Goal: Task Accomplishment & Management: Use online tool/utility

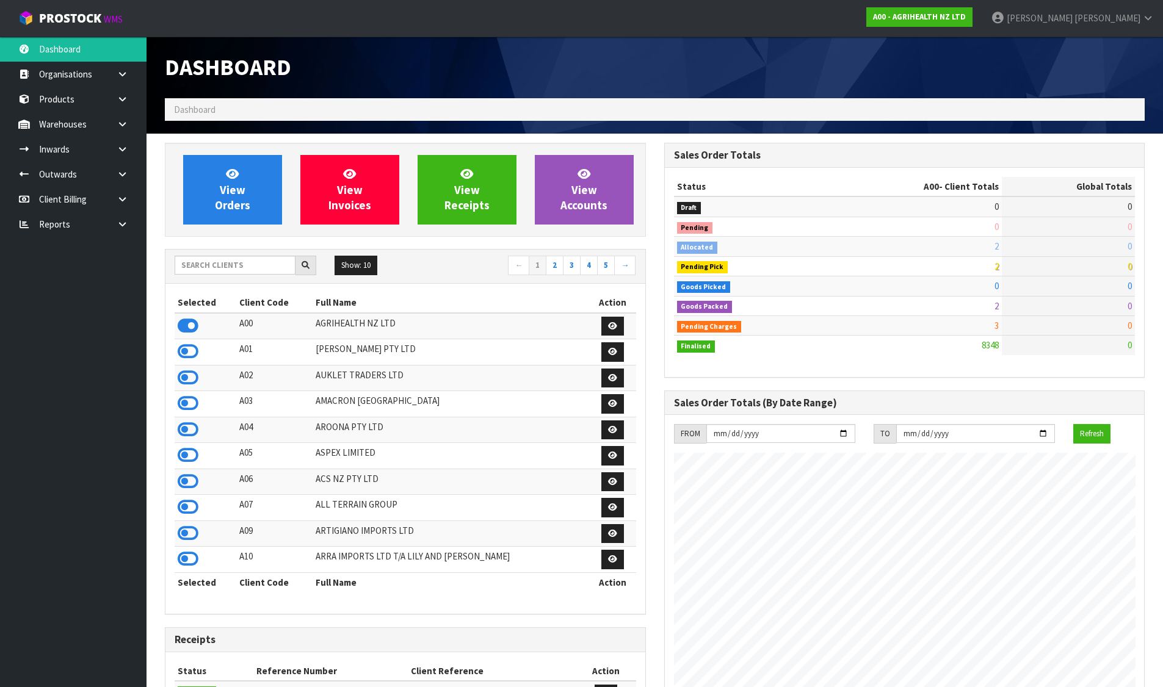
scroll to position [925, 499]
click at [234, 272] on input "text" at bounding box center [235, 265] width 121 height 19
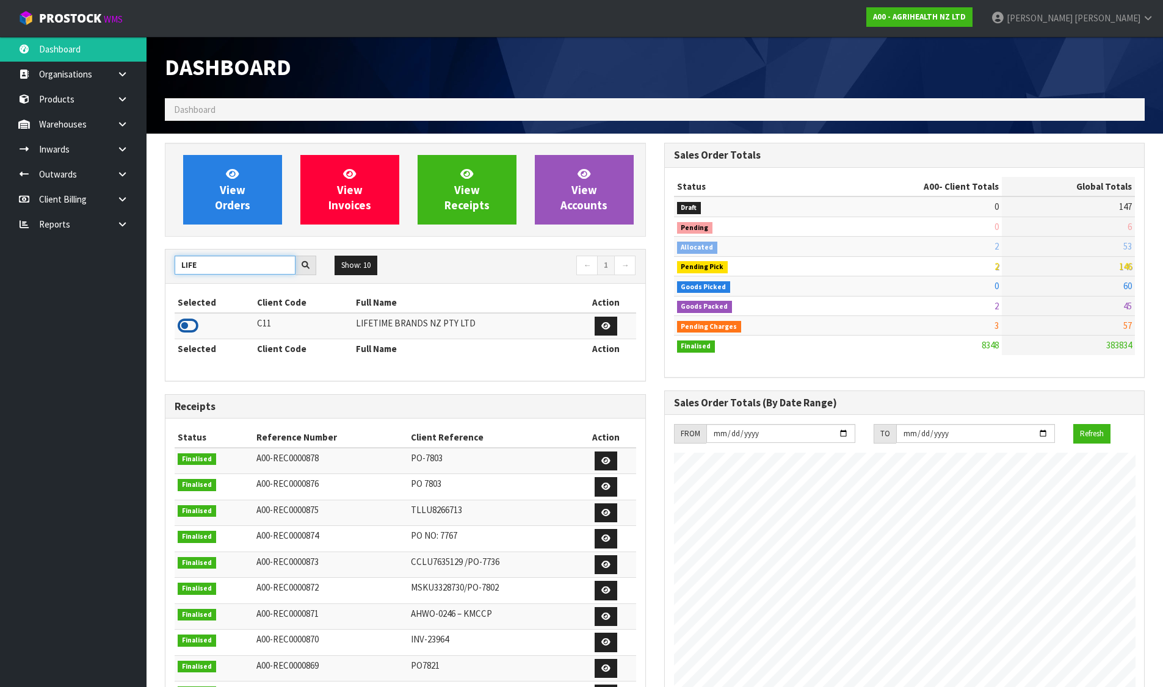
type input "LIFE"
click at [187, 329] on icon at bounding box center [188, 326] width 21 height 18
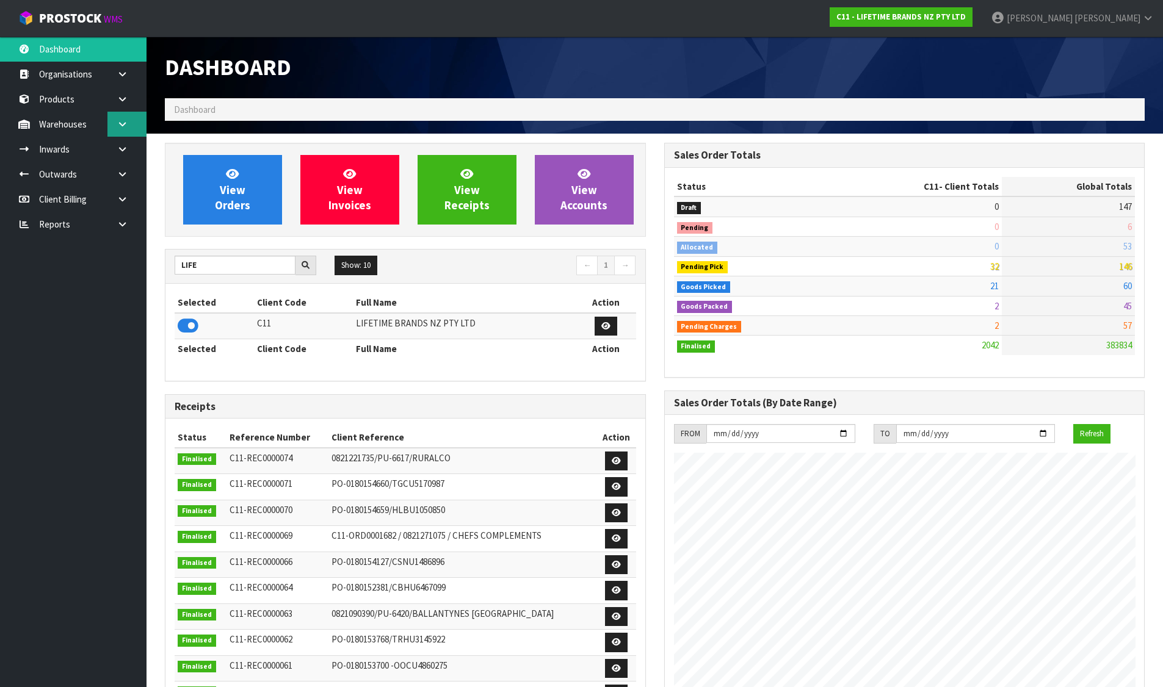
click at [127, 122] on icon at bounding box center [123, 124] width 12 height 9
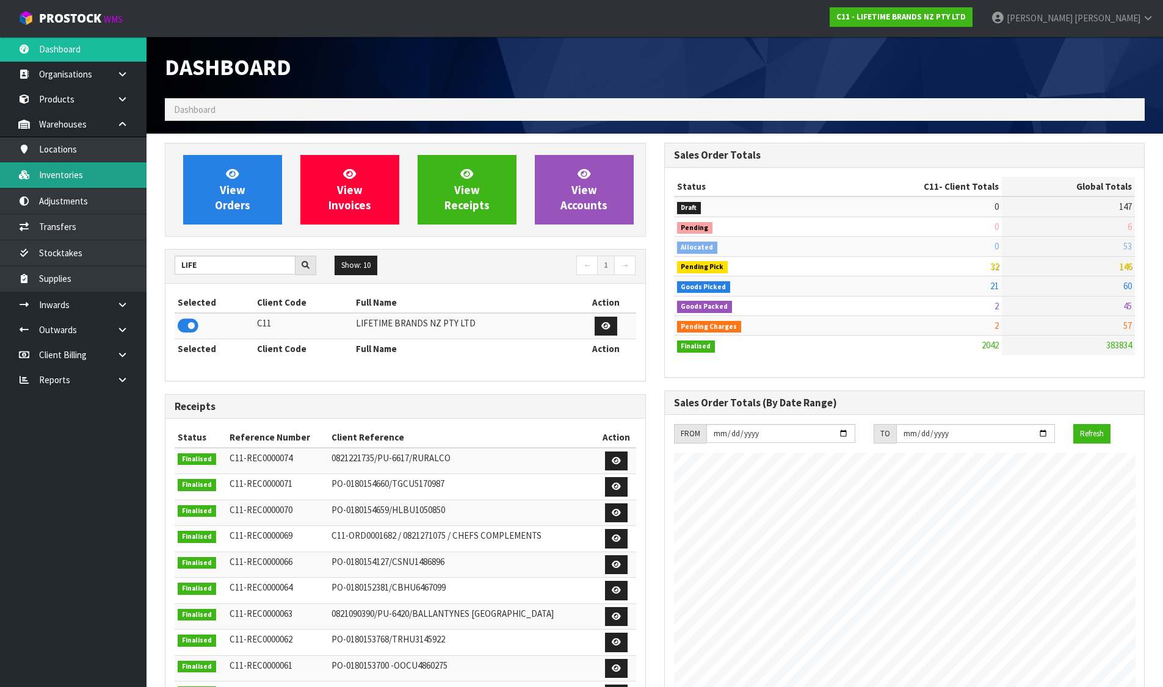
click at [86, 176] on link "Inventories" at bounding box center [73, 174] width 146 height 25
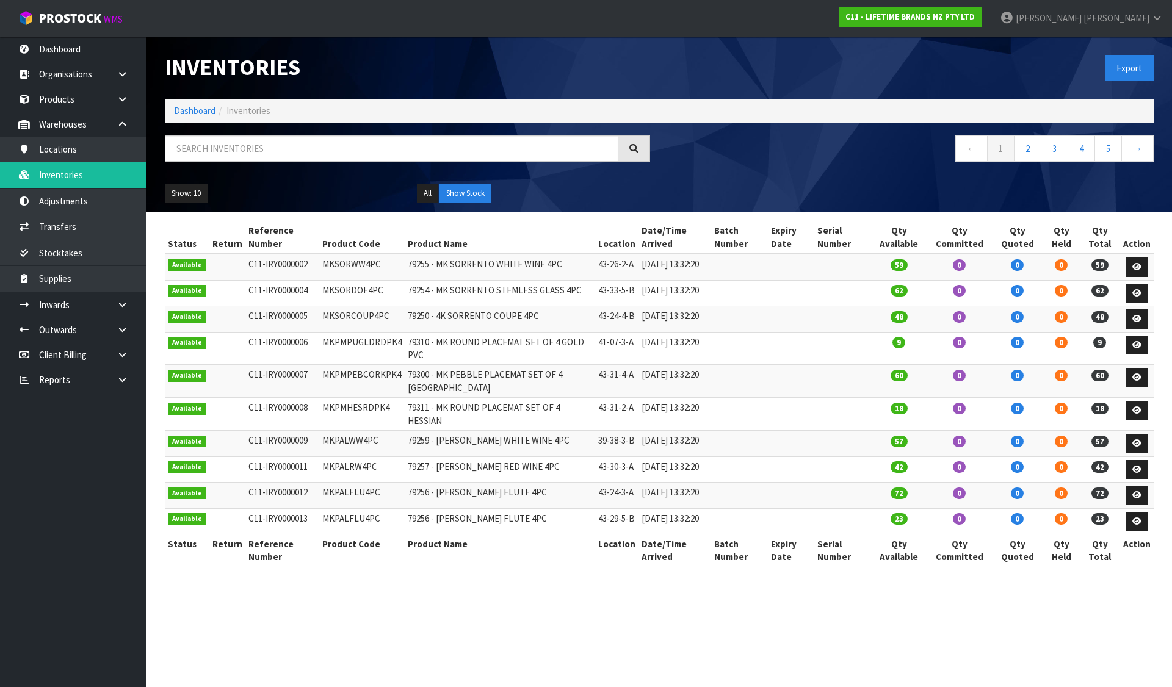
drag, startPoint x: 373, startPoint y: 5, endPoint x: 320, endPoint y: 32, distance: 59.0
click at [320, 32] on nav "Toggle navigation ProStock WMS C11 - LIFETIME BRANDS NZ PTY LTD [PERSON_NAME] L…" at bounding box center [586, 18] width 1172 height 37
click at [67, 104] on link "Products" at bounding box center [73, 99] width 146 height 25
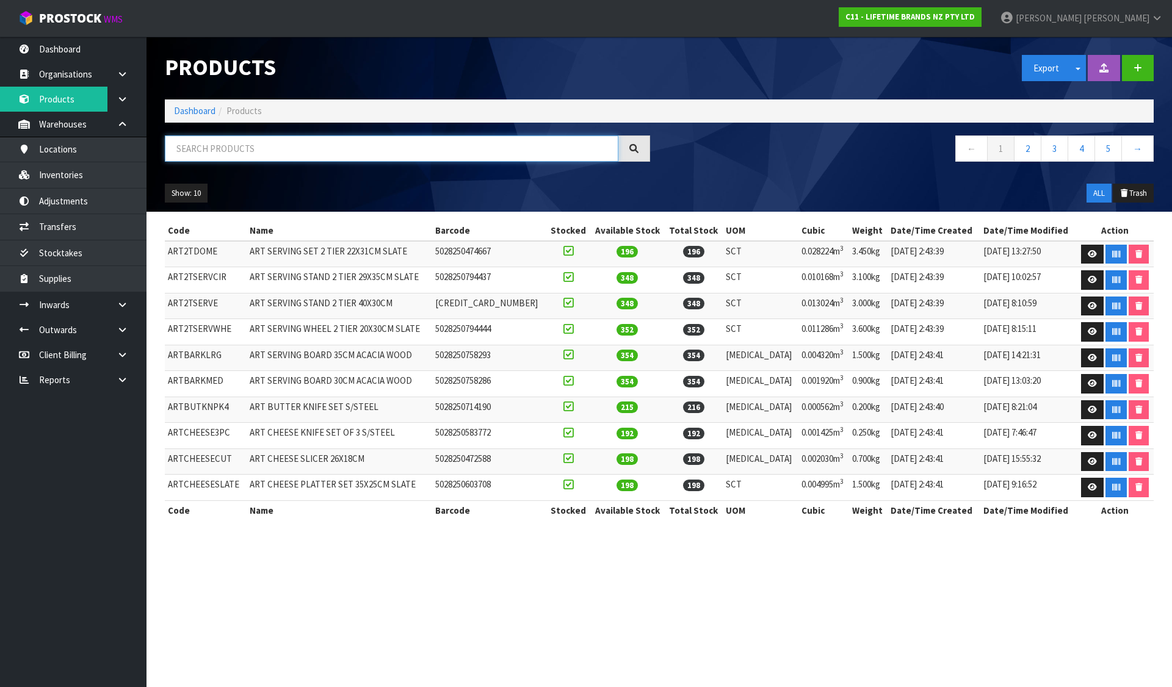
click at [231, 148] on input "text" at bounding box center [391, 148] width 453 height 26
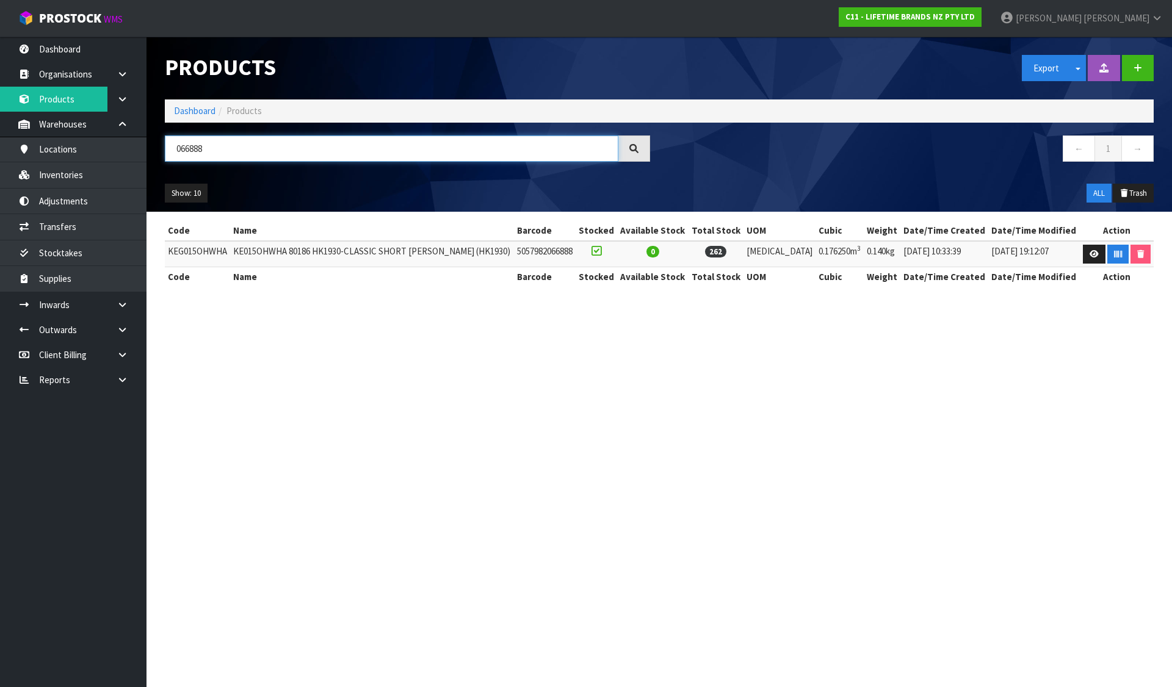
type input "066888"
click at [220, 247] on td "KEG015OHWHA" at bounding box center [197, 254] width 65 height 26
copy td "KEG015OHWHA"
click at [54, 160] on link "Locations" at bounding box center [73, 149] width 146 height 25
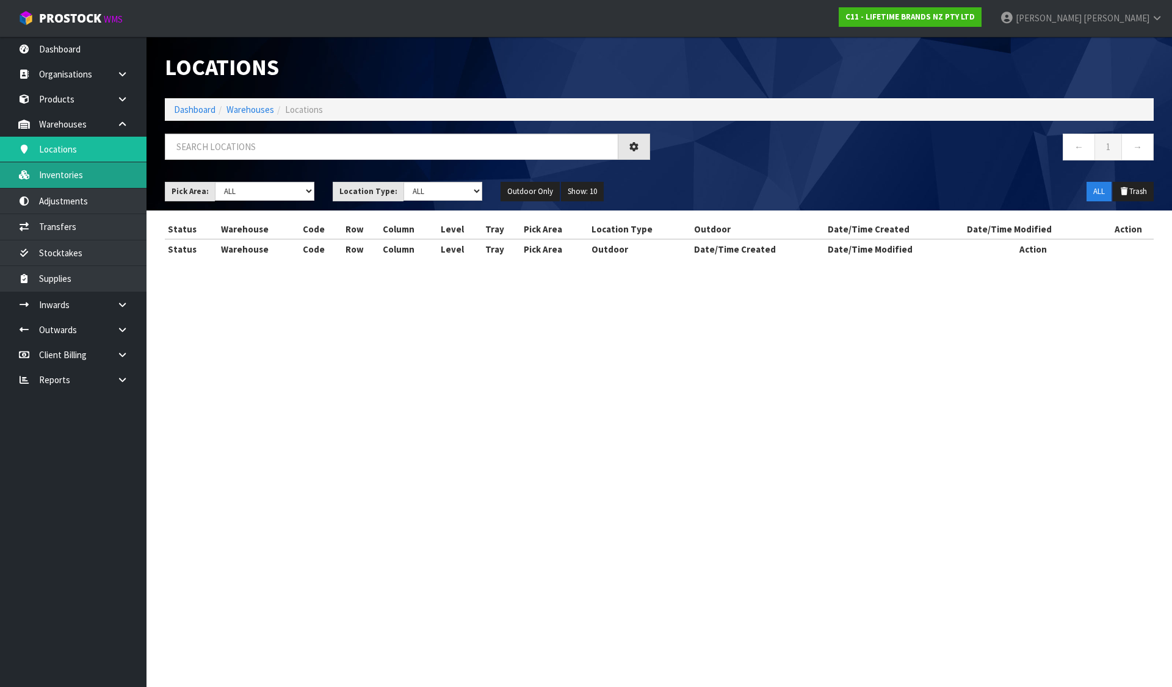
click at [71, 175] on body "Toggle navigation ProStock WMS C11 - LIFETIME BRANDS NZ PTY LTD [PERSON_NAME] L…" at bounding box center [586, 343] width 1172 height 687
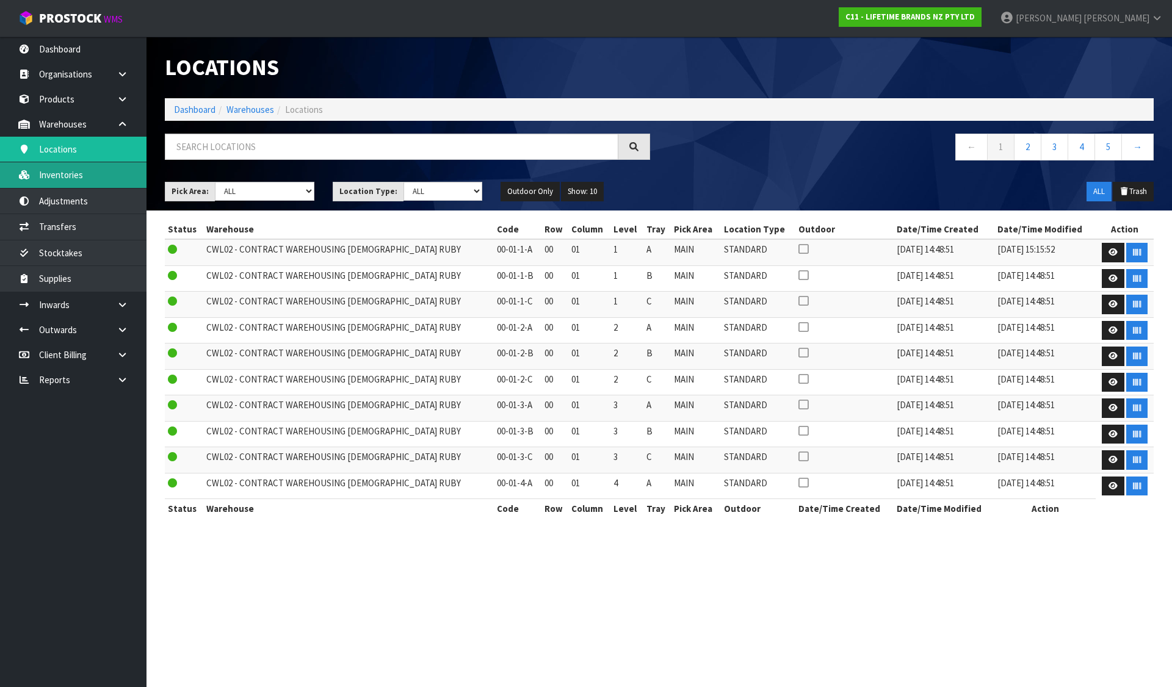
click at [134, 168] on link "Inventories" at bounding box center [73, 174] width 146 height 25
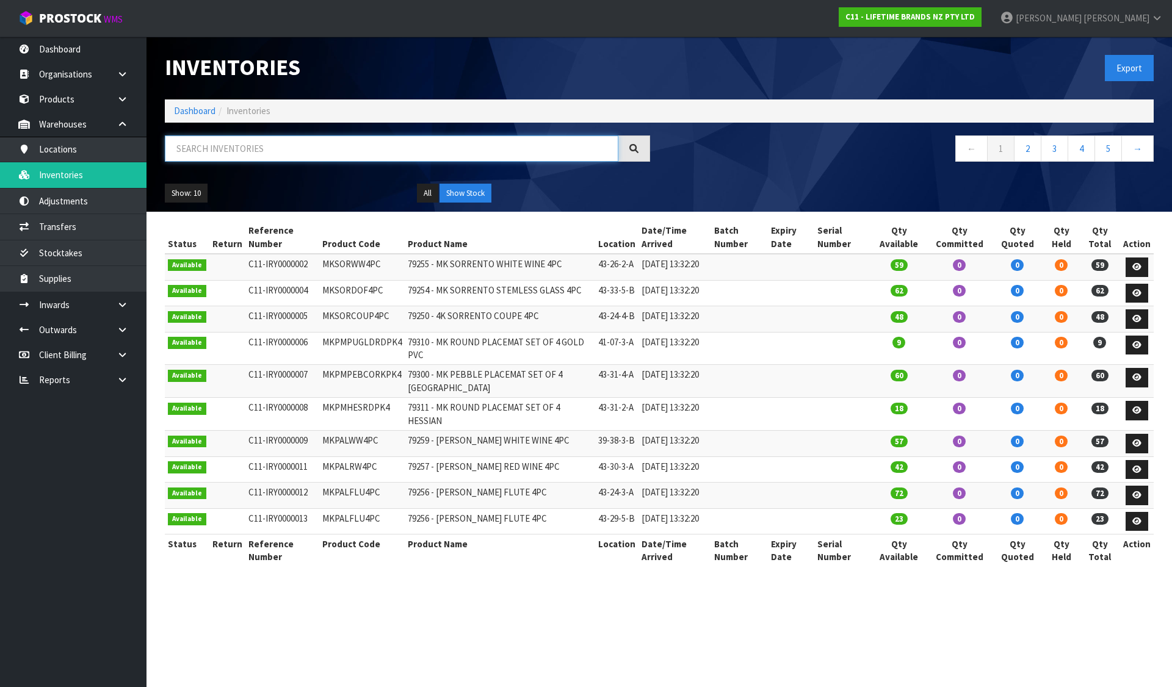
click at [222, 154] on input "text" at bounding box center [391, 148] width 453 height 26
paste input "KEG015OHWHA"
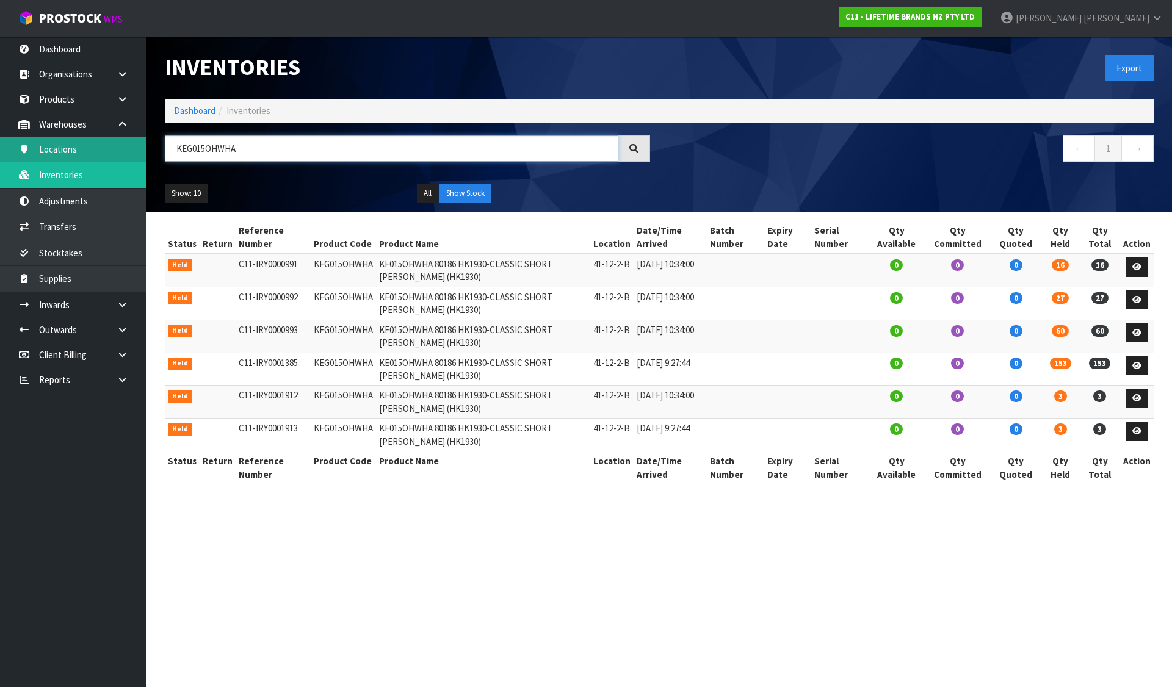
drag, startPoint x: 273, startPoint y: 149, endPoint x: 80, endPoint y: 146, distance: 193.5
click at [80, 146] on body "Toggle navigation ProStock WMS C11 - LIFETIME BRANDS NZ PTY LTD [PERSON_NAME] L…" at bounding box center [586, 343] width 1172 height 687
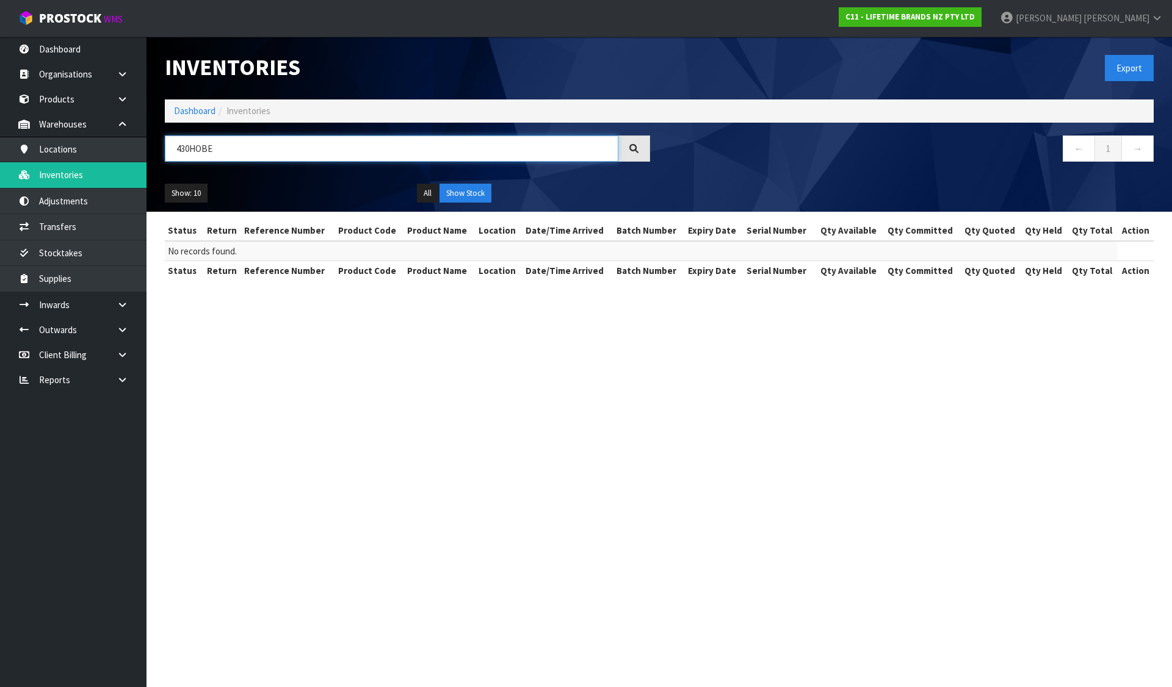
drag, startPoint x: 229, startPoint y: 154, endPoint x: 162, endPoint y: 177, distance: 71.0
click at [162, 177] on div "Inventories Export Dashboard Inventories 430HOBE ← 1 → Show: 10 5 10 25 50 All …" at bounding box center [659, 124] width 1007 height 175
click at [191, 150] on input "430HOBE" at bounding box center [391, 148] width 453 height 26
click at [214, 143] on input "430HOBE" at bounding box center [391, 148] width 453 height 26
click at [204, 148] on input "430HOBE" at bounding box center [391, 148] width 453 height 26
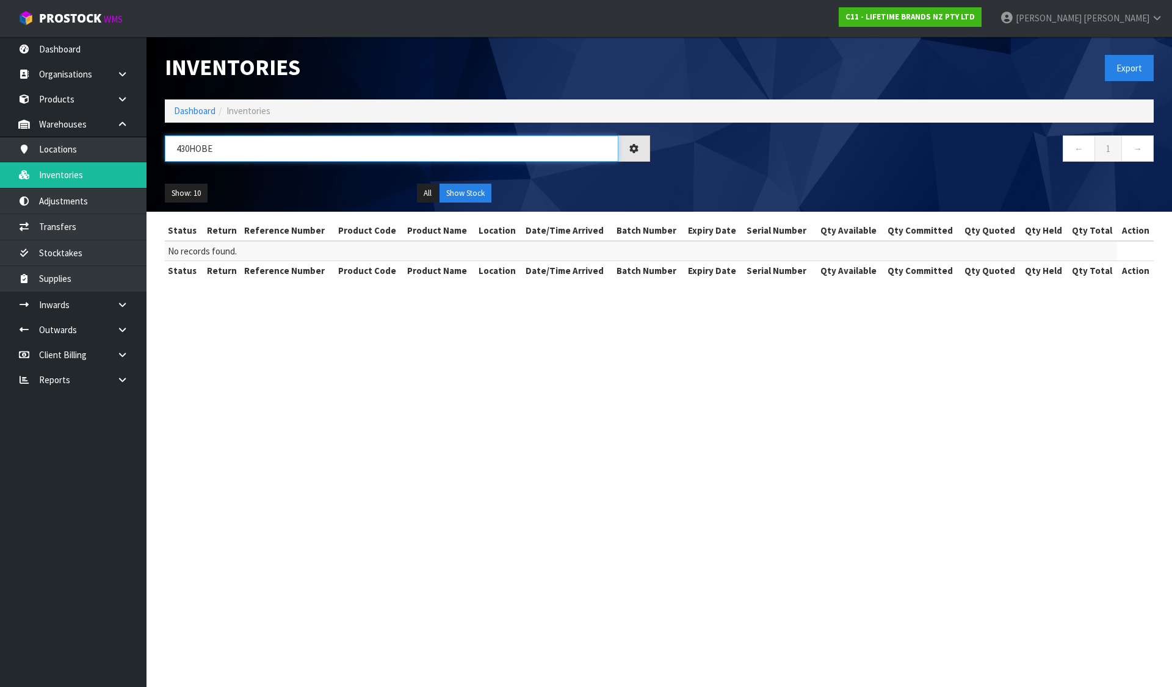
click at [277, 154] on input "430HOBE" at bounding box center [391, 148] width 453 height 26
click at [191, 150] on input "430HOBE" at bounding box center [391, 148] width 453 height 26
drag, startPoint x: 262, startPoint y: 151, endPoint x: 118, endPoint y: 189, distance: 148.3
click at [118, 189] on body "Toggle navigation ProStock WMS C11 - LIFETIME BRANDS NZ PTY LTD [PERSON_NAME] L…" at bounding box center [586, 343] width 1172 height 687
type input "430HOBE"
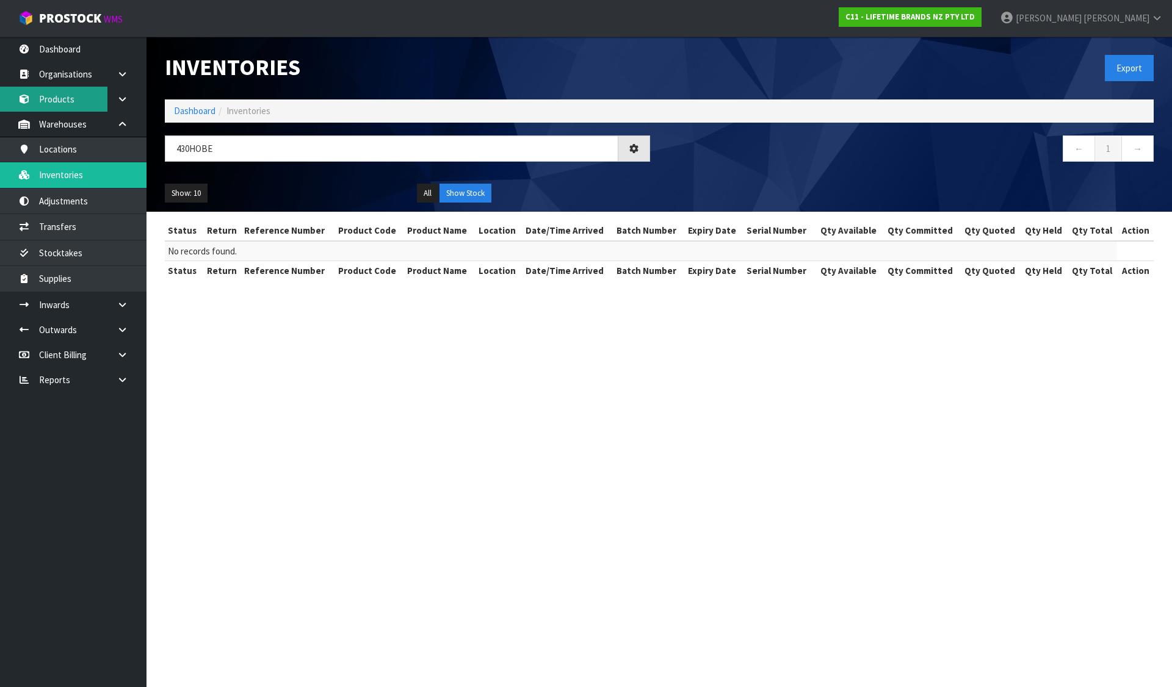
click at [64, 99] on link "Products" at bounding box center [73, 99] width 146 height 25
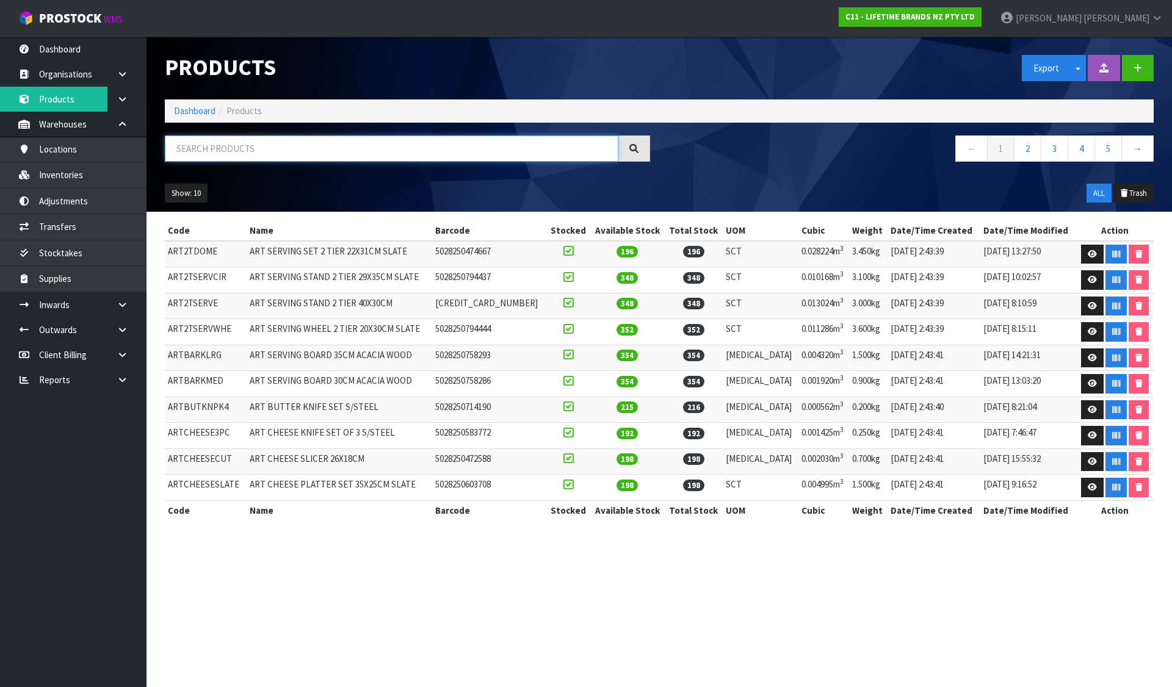
click at [238, 148] on input "text" at bounding box center [391, 148] width 453 height 26
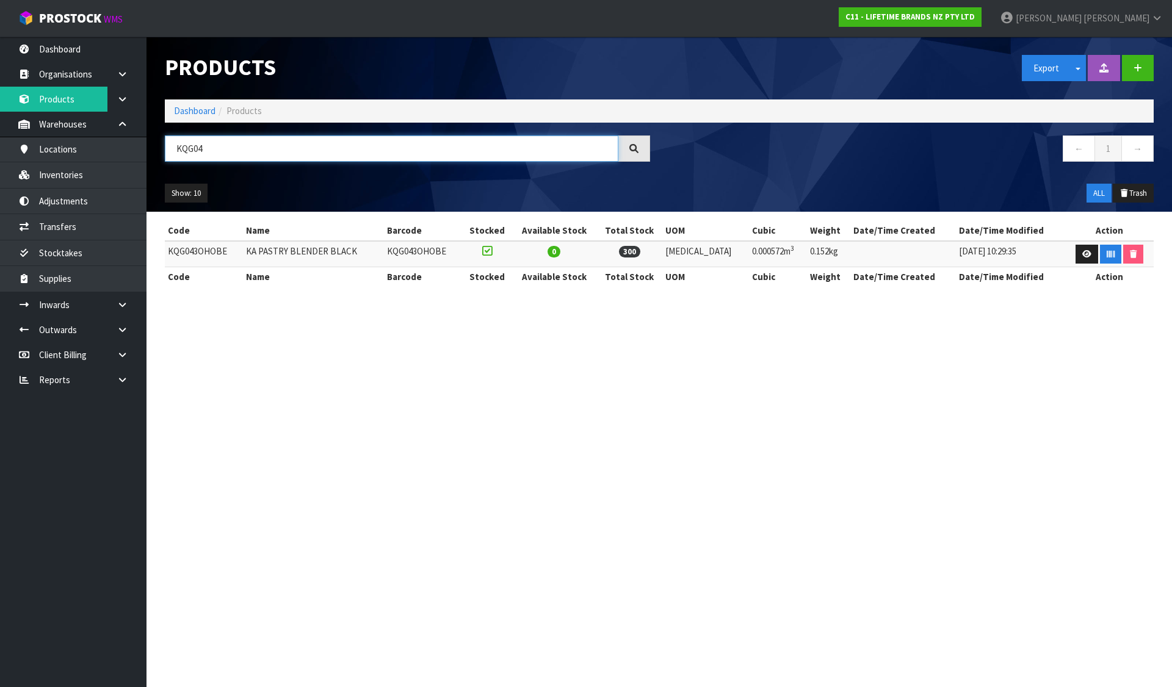
type input "KQG04"
click at [192, 249] on td "KQG043OHOBE" at bounding box center [204, 254] width 78 height 26
copy td "KQG043OHOBE"
click at [127, 179] on link "Inventories" at bounding box center [73, 174] width 146 height 25
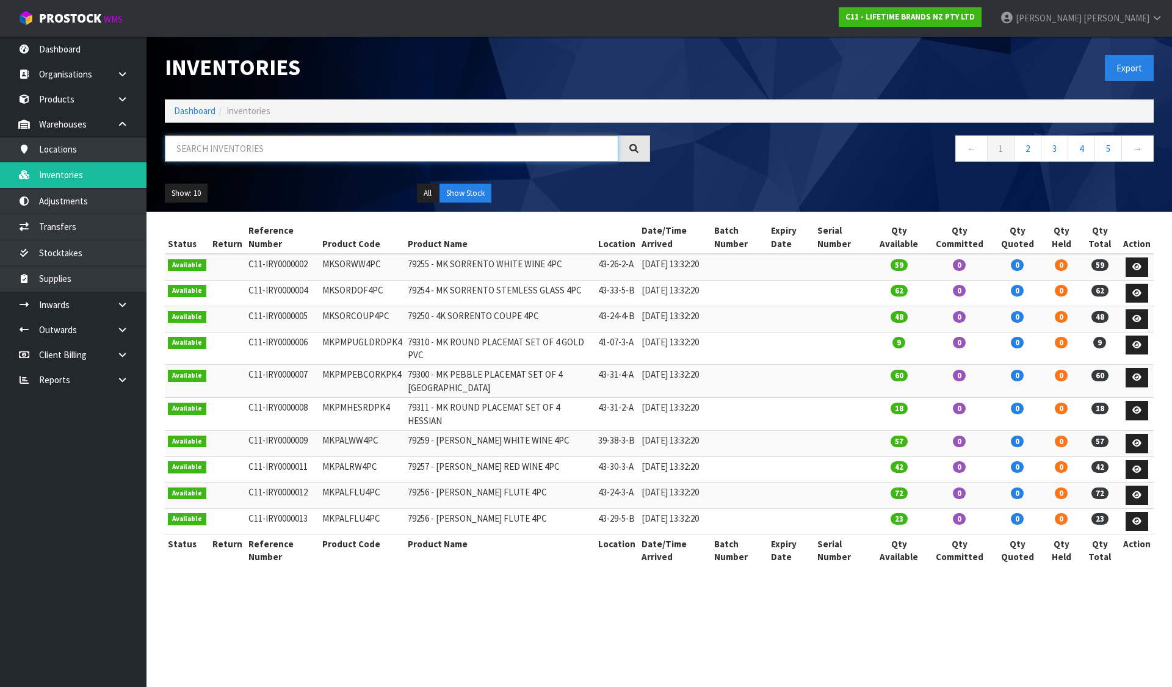
click at [211, 148] on input "text" at bounding box center [391, 148] width 453 height 26
paste input "KQG043OHOBE"
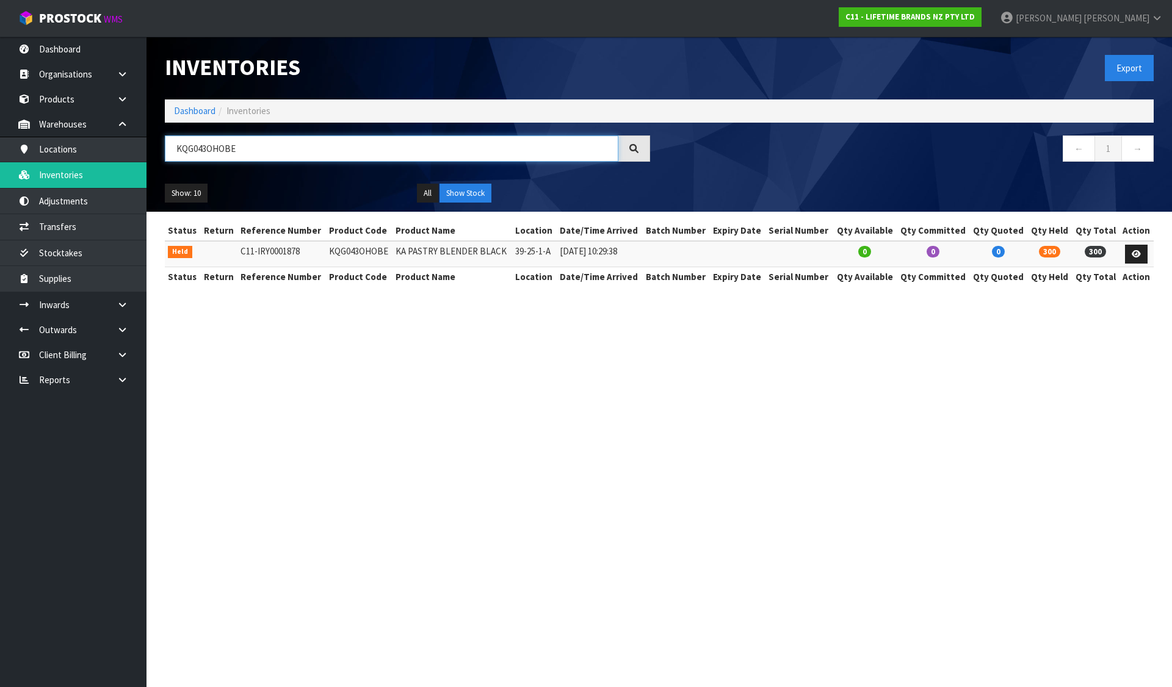
type input "KQG043OHOBE"
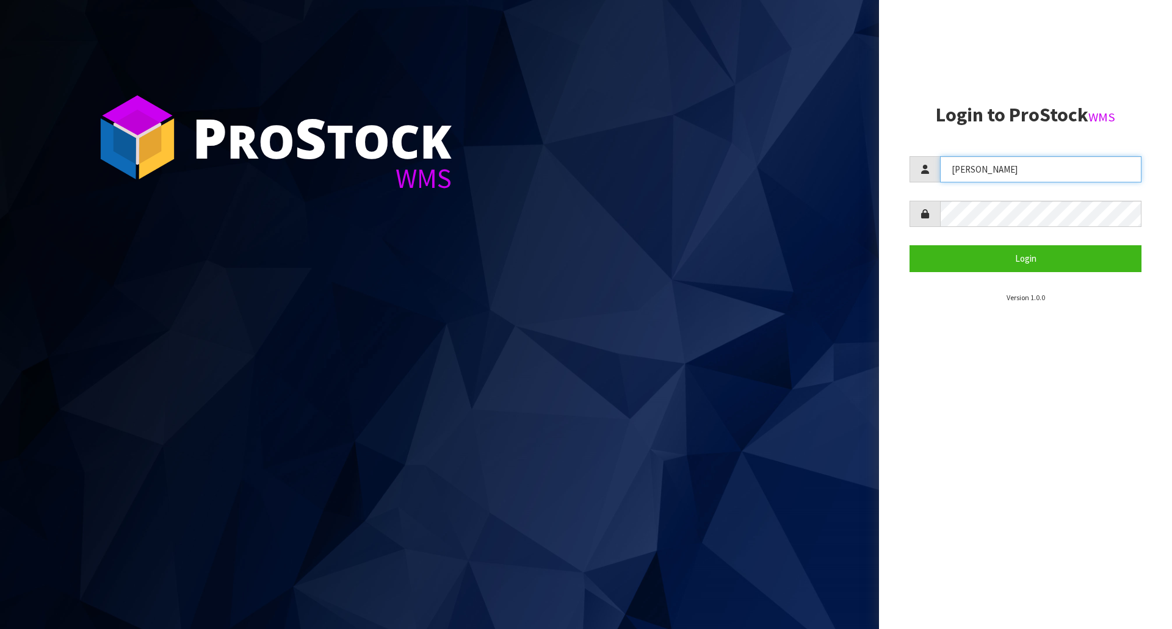
drag, startPoint x: 995, startPoint y: 172, endPoint x: 801, endPoint y: 154, distance: 195.5
click at [801, 153] on div "P ro S tock WMS Login to ProStock WMS James Login Version 1.0.0" at bounding box center [586, 314] width 1172 height 629
type input "Meena"
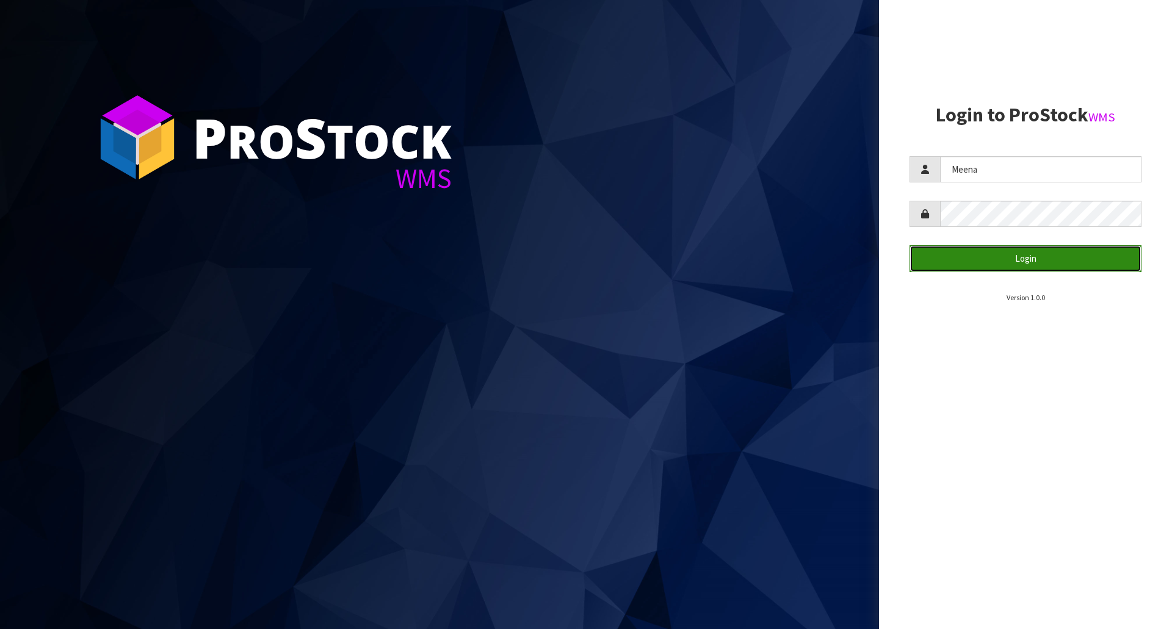
click at [963, 264] on button "Login" at bounding box center [1025, 258] width 232 height 26
